Goal: Information Seeking & Learning: Learn about a topic

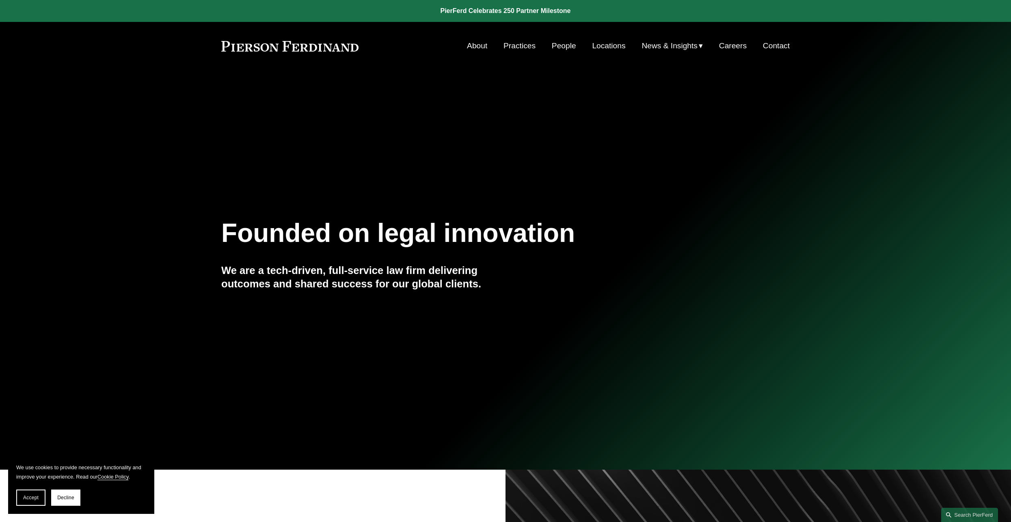
click at [511, 45] on link "Practices" at bounding box center [520, 45] width 32 height 15
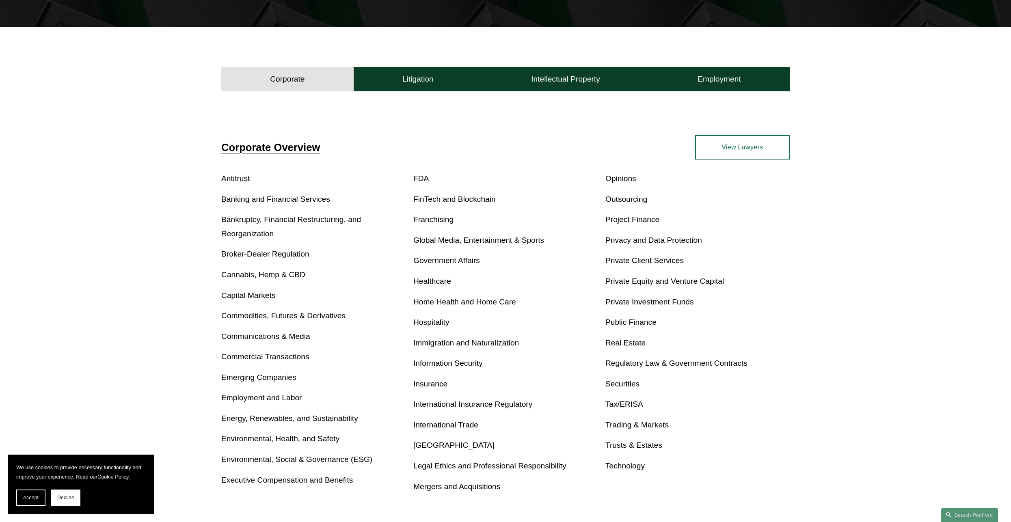
scroll to position [244, 0]
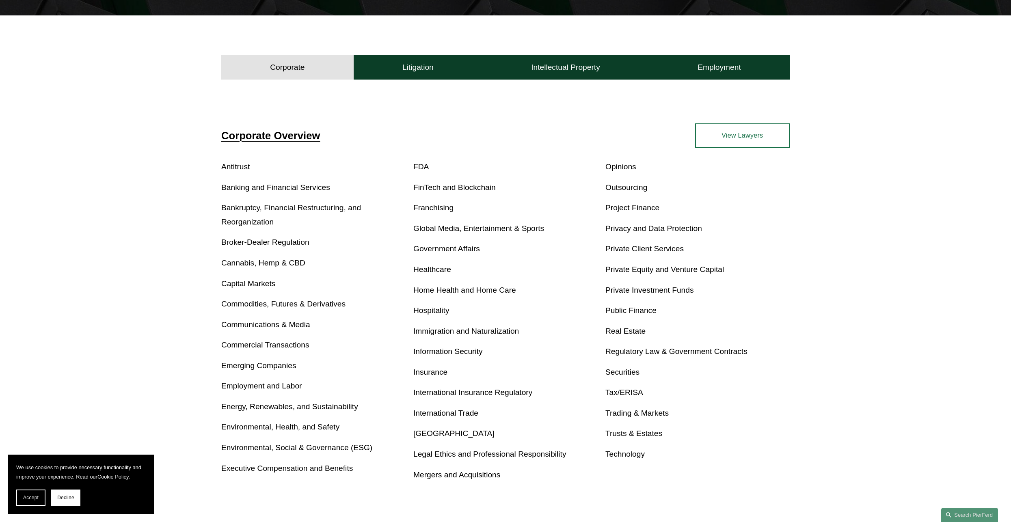
click at [470, 475] on link "Mergers and Acquisitions" at bounding box center [457, 475] width 87 height 9
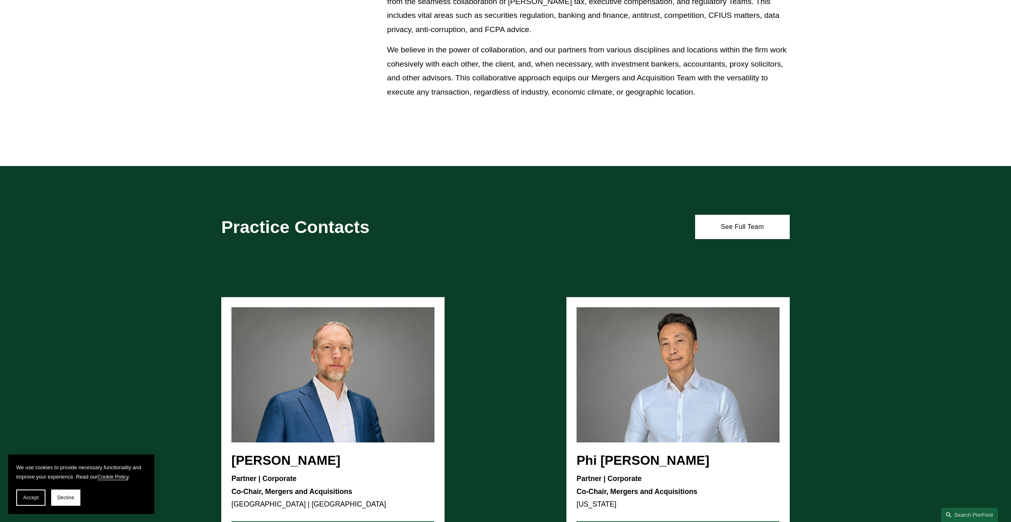
scroll to position [569, 0]
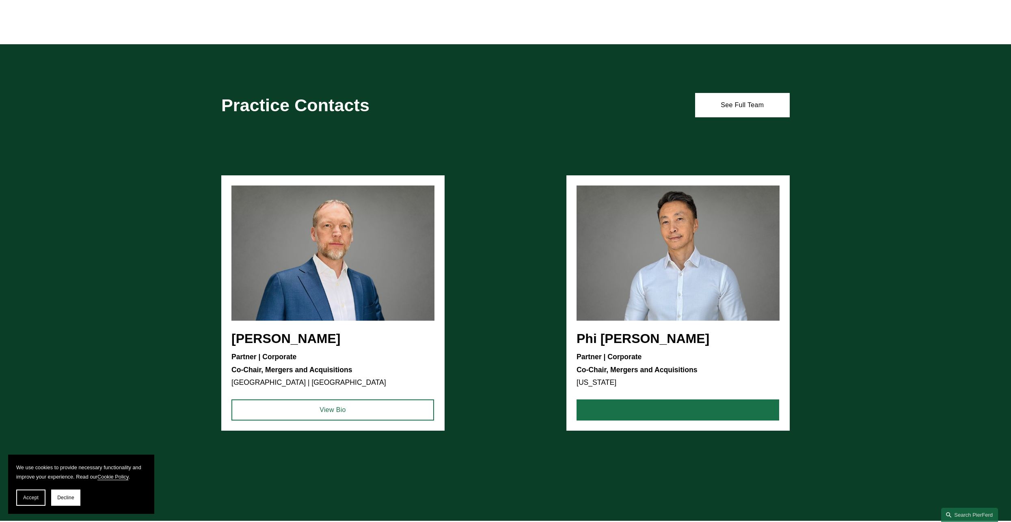
click at [666, 414] on link "View Bio" at bounding box center [678, 410] width 203 height 21
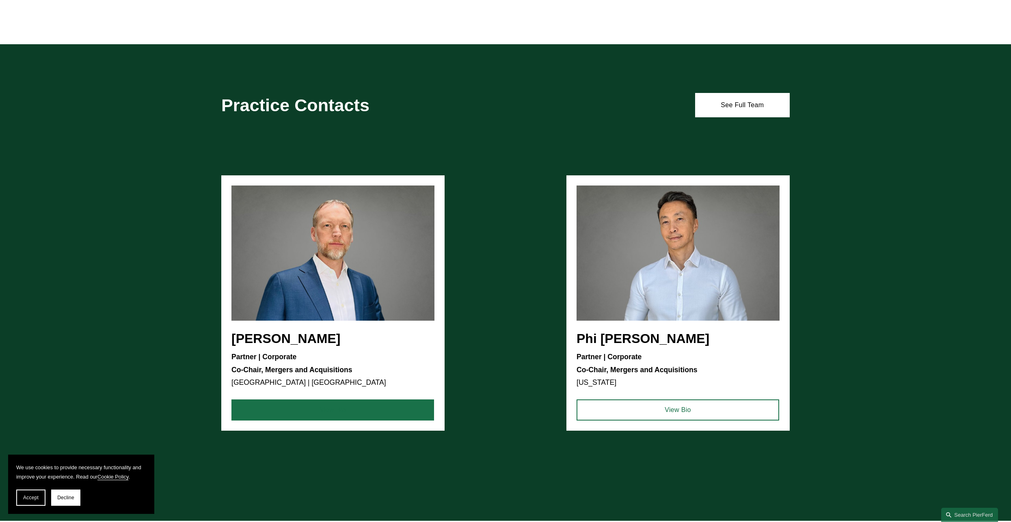
click at [305, 414] on link "View Bio" at bounding box center [333, 410] width 203 height 21
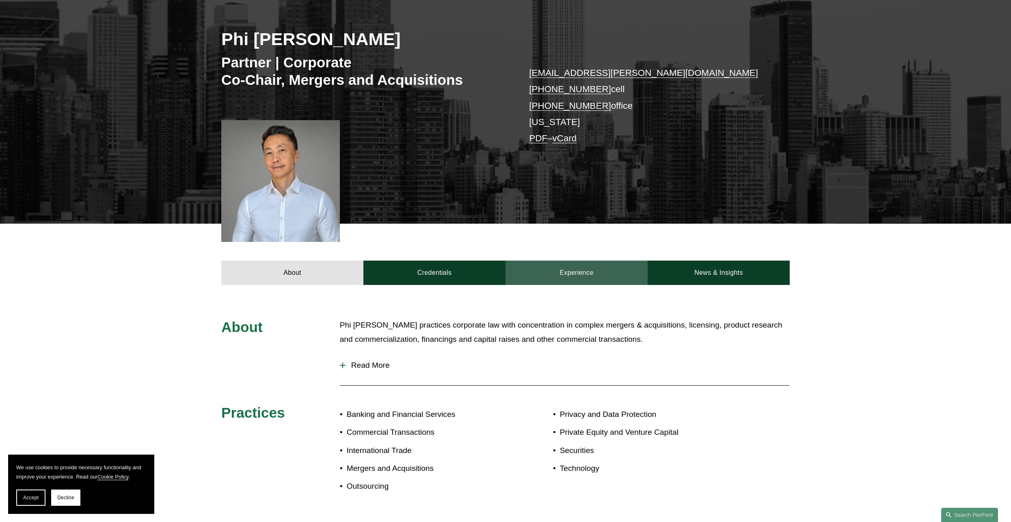
scroll to position [122, 0]
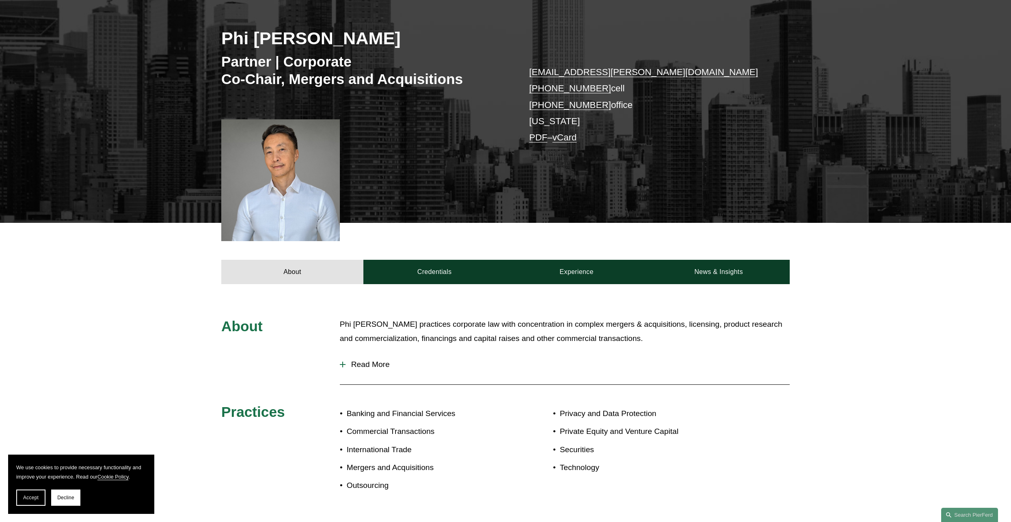
click at [358, 370] on button "Read More" at bounding box center [565, 364] width 450 height 21
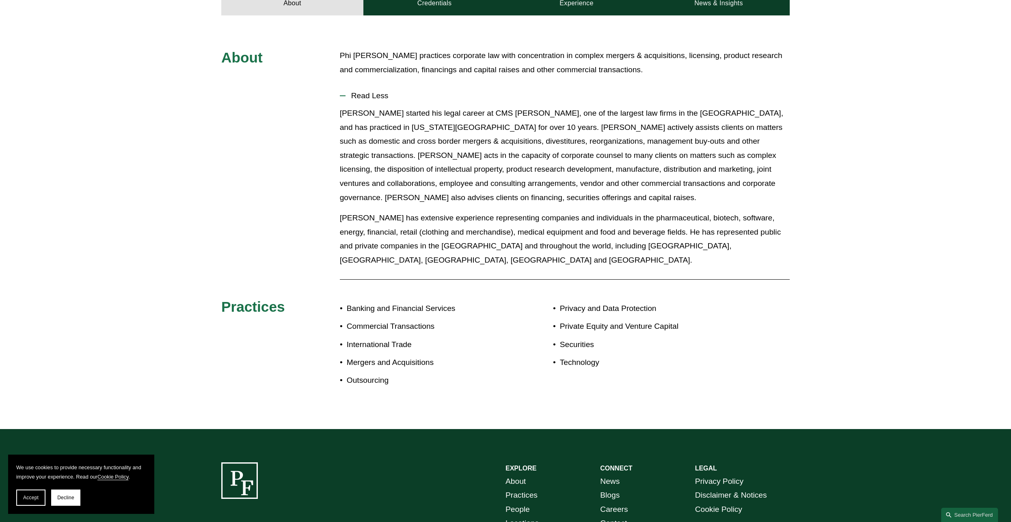
scroll to position [203, 0]
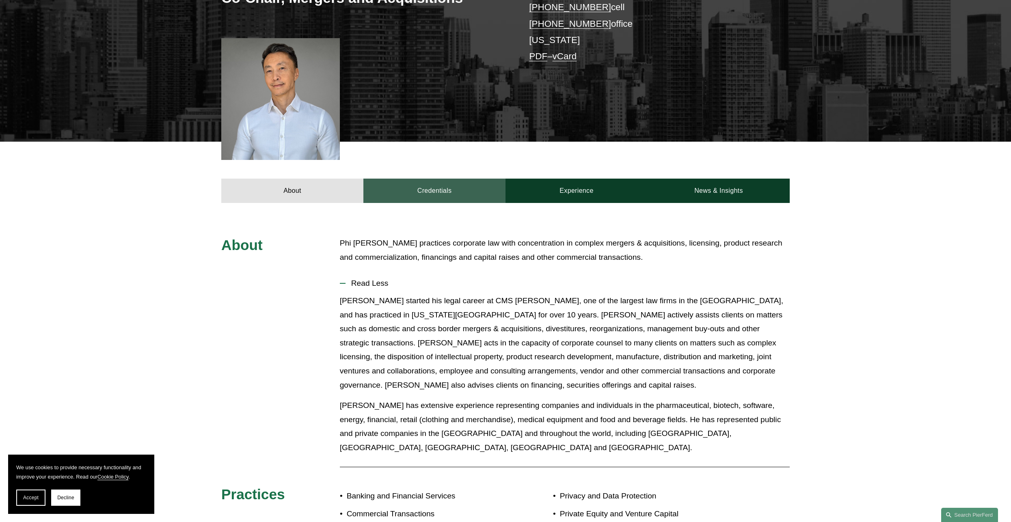
click at [436, 192] on link "Credentials" at bounding box center [435, 191] width 142 height 24
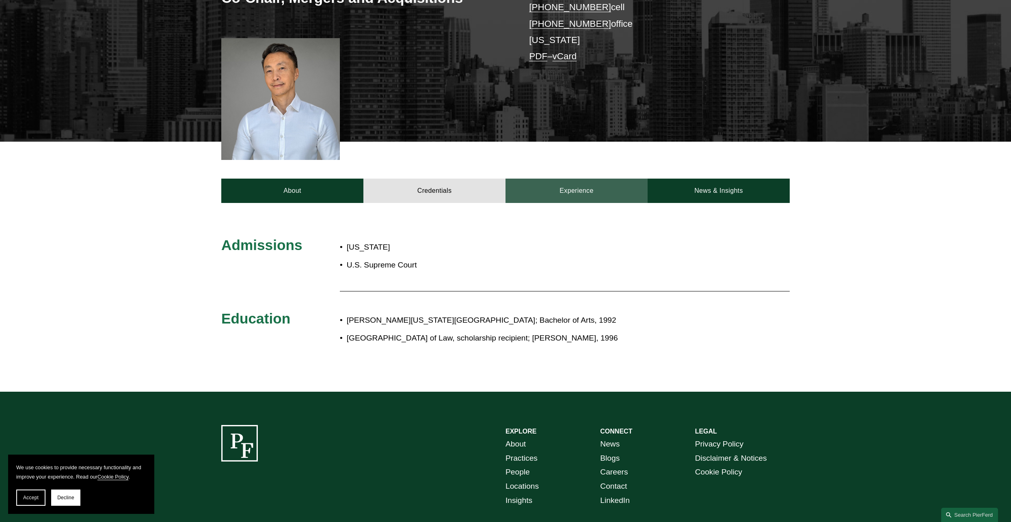
click at [571, 190] on link "Experience" at bounding box center [577, 191] width 142 height 24
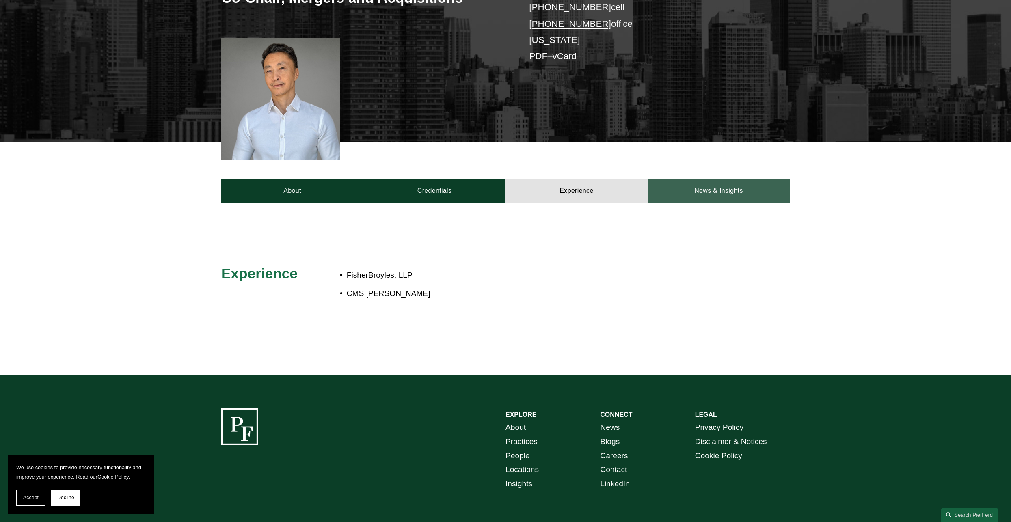
click at [735, 188] on link "News & Insights" at bounding box center [719, 191] width 142 height 24
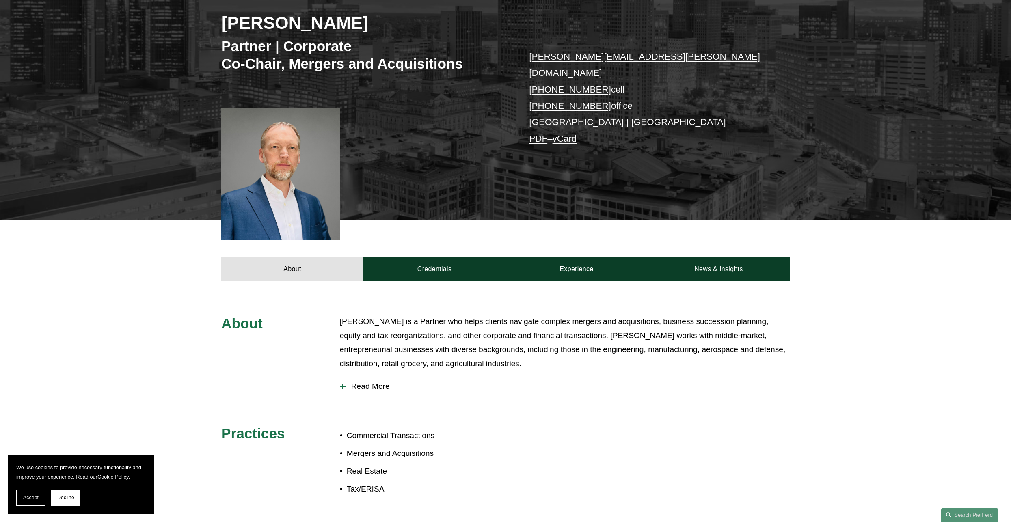
scroll to position [162, 0]
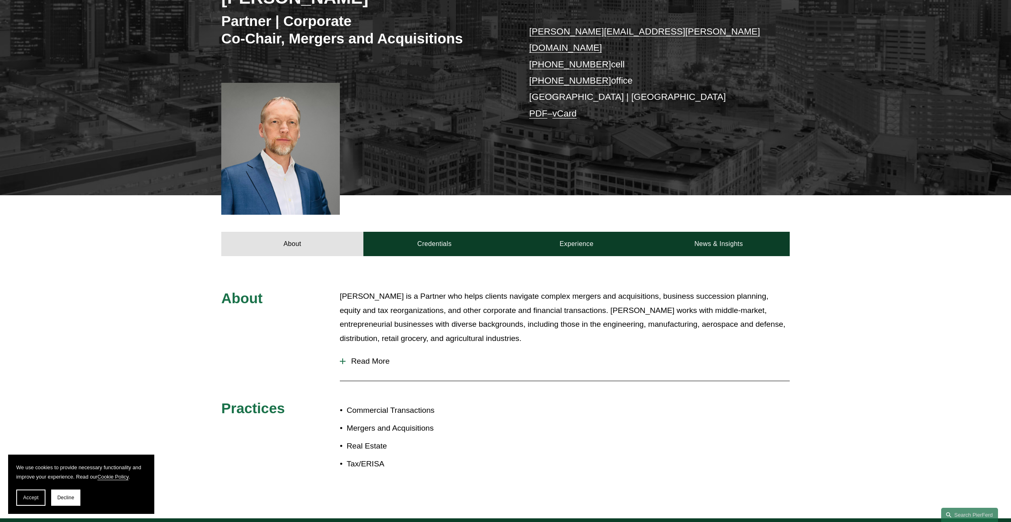
click at [377, 357] on span "Read More" at bounding box center [568, 361] width 444 height 9
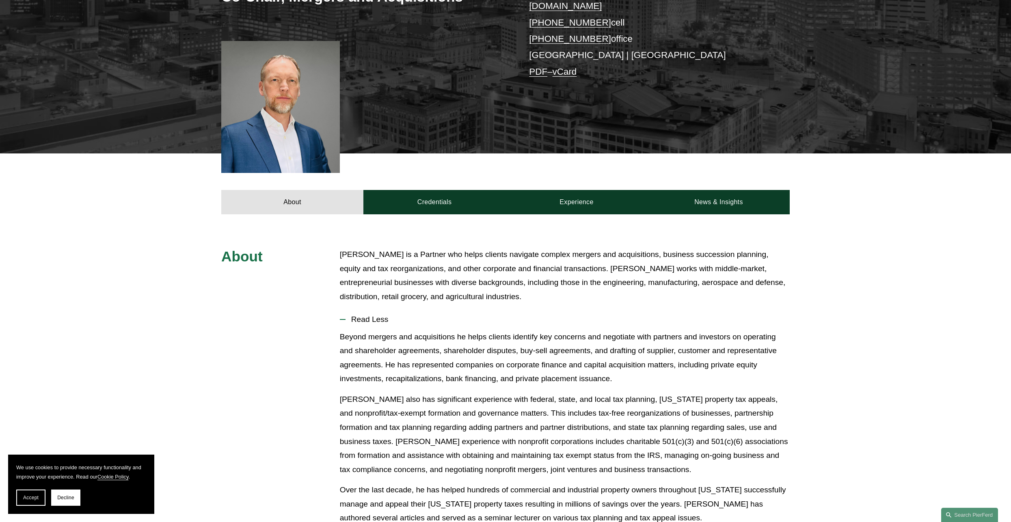
scroll to position [203, 0]
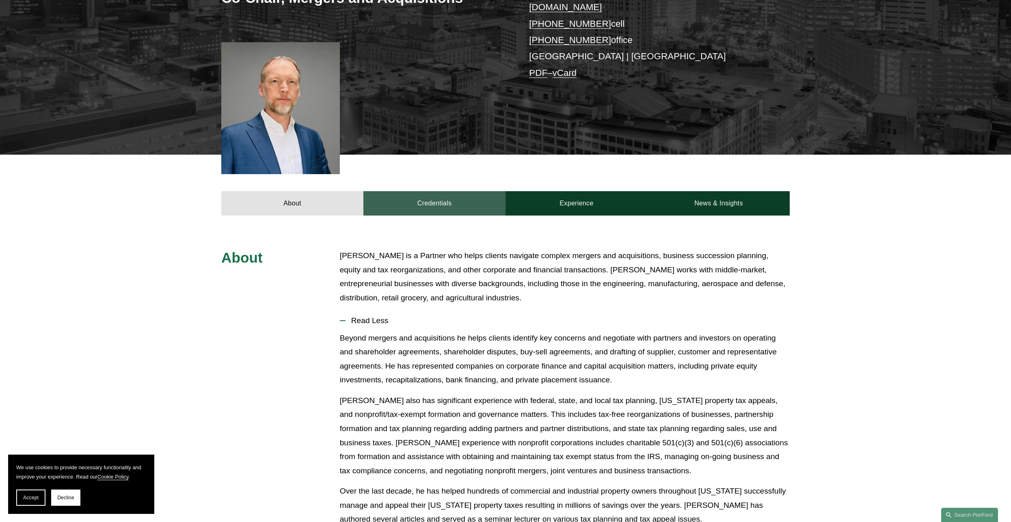
click at [426, 191] on link "Credentials" at bounding box center [435, 203] width 142 height 24
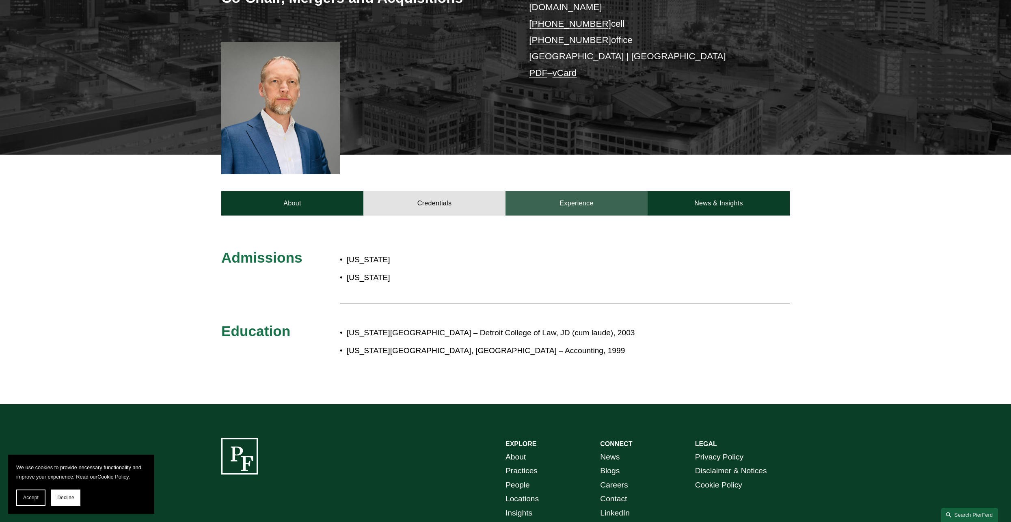
click at [573, 192] on link "Experience" at bounding box center [577, 203] width 142 height 24
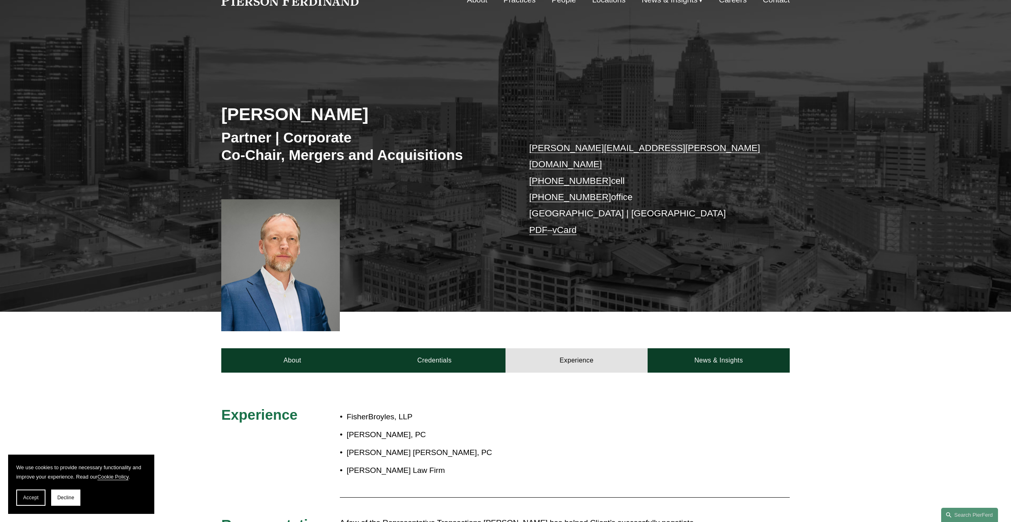
scroll to position [0, 0]
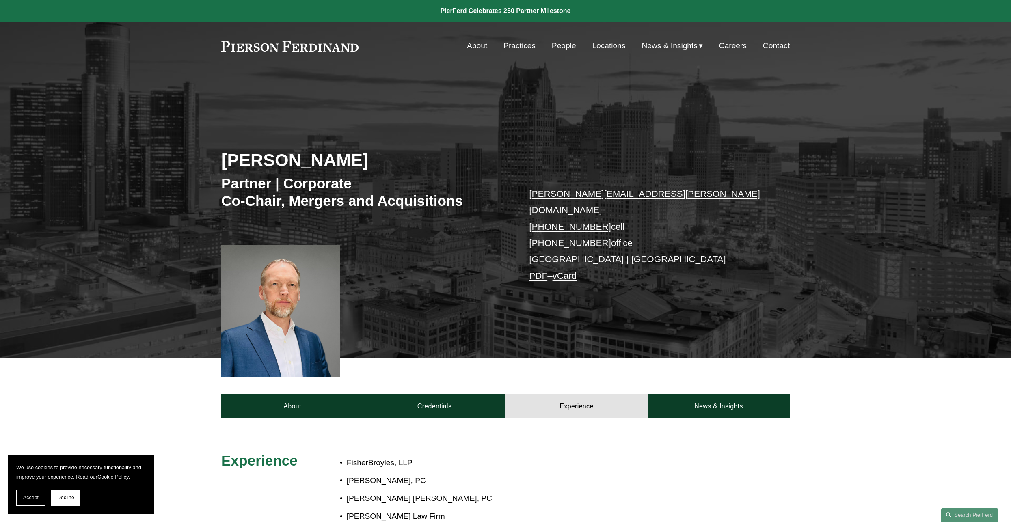
click at [732, 49] on link "Careers" at bounding box center [733, 45] width 28 height 15
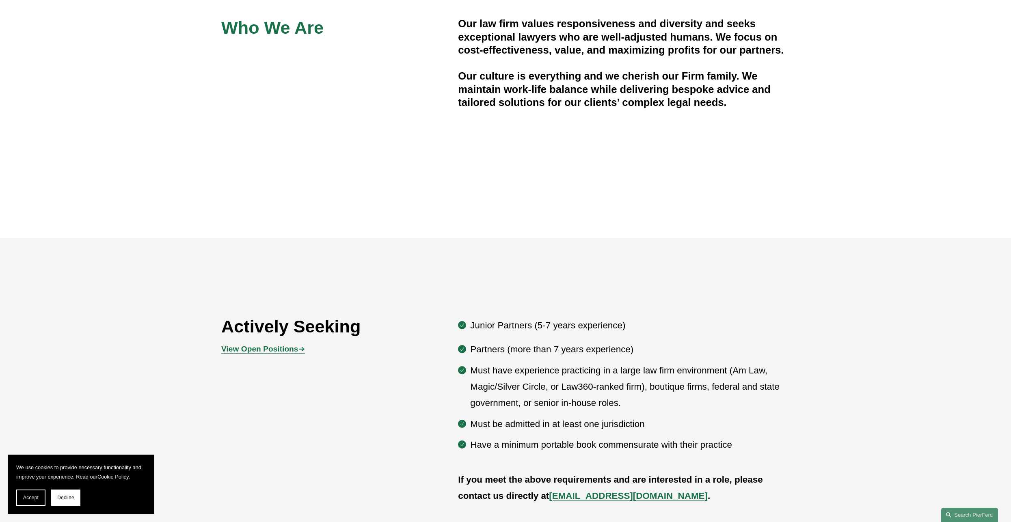
scroll to position [406, 0]
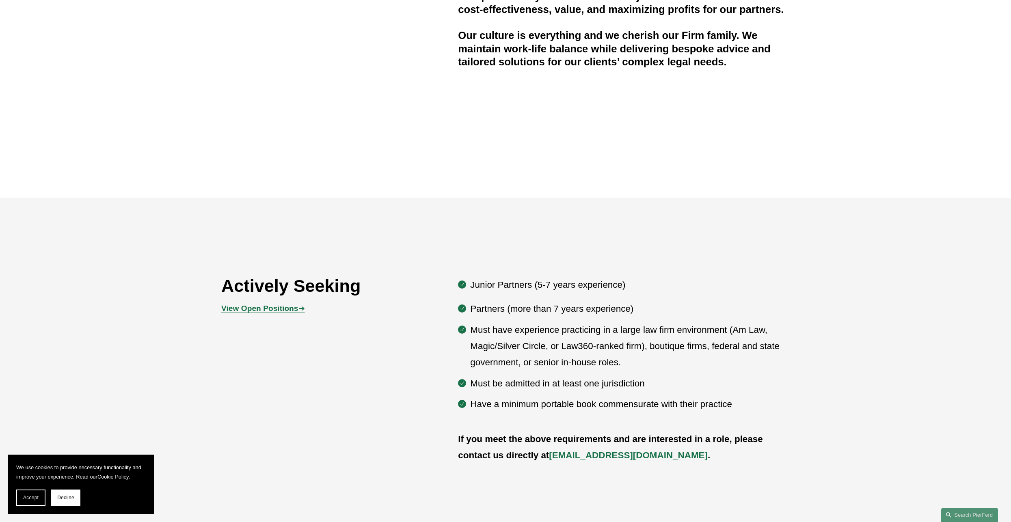
click at [279, 304] on p "View Open Positions ➔" at bounding box center [292, 309] width 142 height 14
click at [279, 308] on strong "View Open Positions" at bounding box center [259, 308] width 77 height 9
